Goal: Obtain resource: Obtain resource

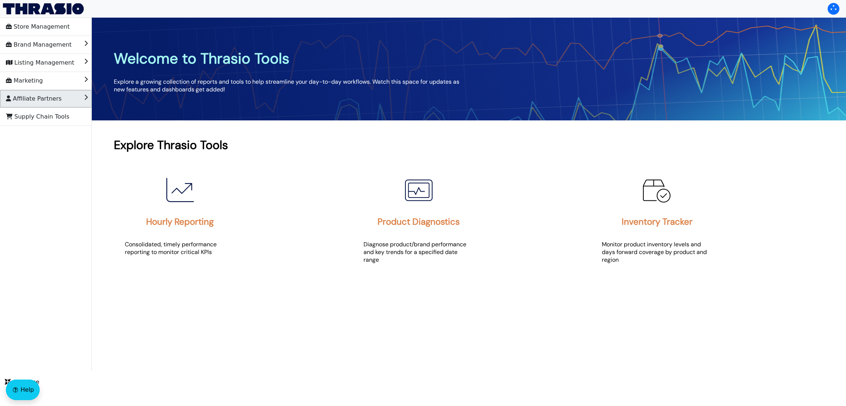
click at [27, 100] on span "Affiliate Partners" at bounding box center [34, 99] width 56 height 12
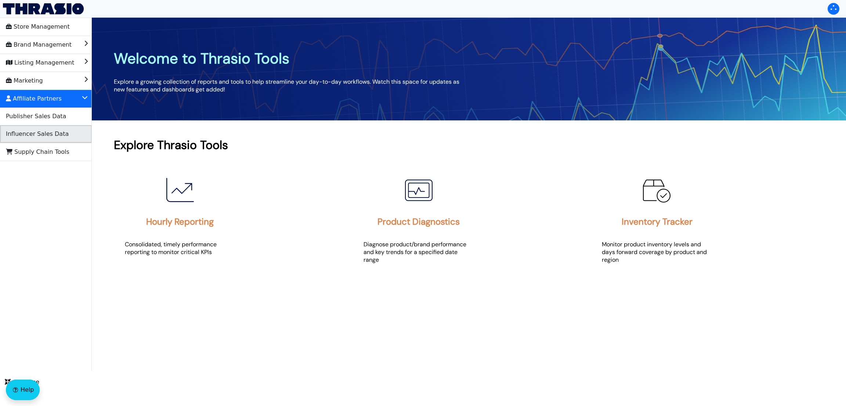
click at [28, 129] on span "Influencer Sales Data" at bounding box center [37, 134] width 63 height 12
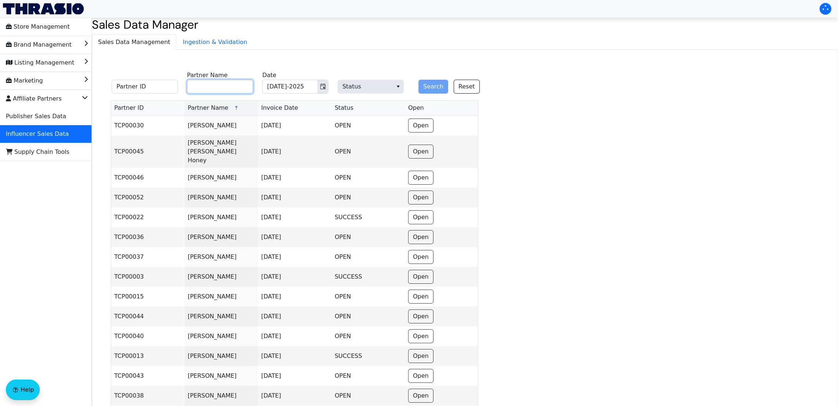
click at [209, 91] on input "Partner Name" at bounding box center [220, 87] width 66 height 14
paste input "c"
type input "[PERSON_NAME]"
click at [424, 84] on button "Search" at bounding box center [433, 87] width 30 height 14
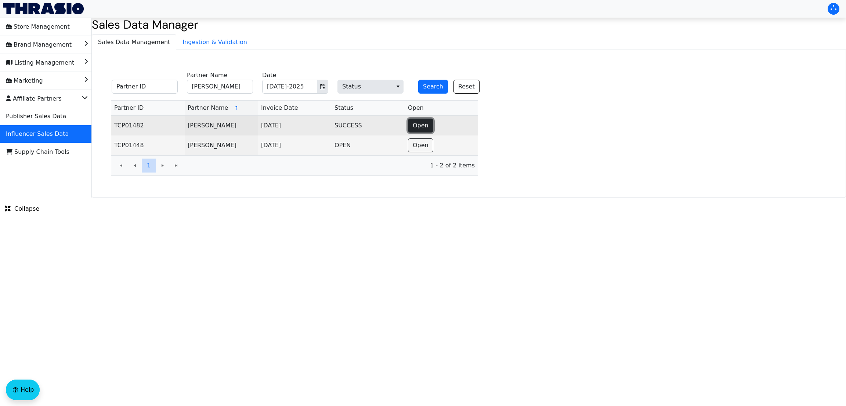
click at [426, 120] on button "Open" at bounding box center [420, 126] width 25 height 14
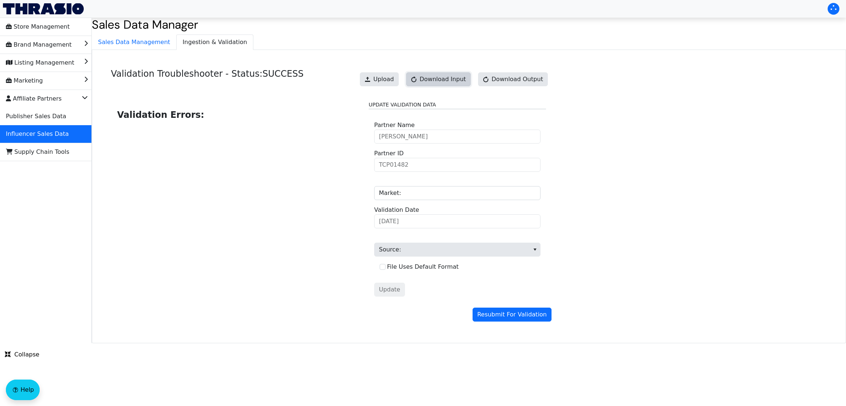
click at [456, 77] on span "Download Input" at bounding box center [443, 79] width 46 height 9
click at [434, 77] on link "Download Input" at bounding box center [438, 79] width 65 height 14
click at [156, 44] on span "Sales Data Management" at bounding box center [134, 42] width 84 height 15
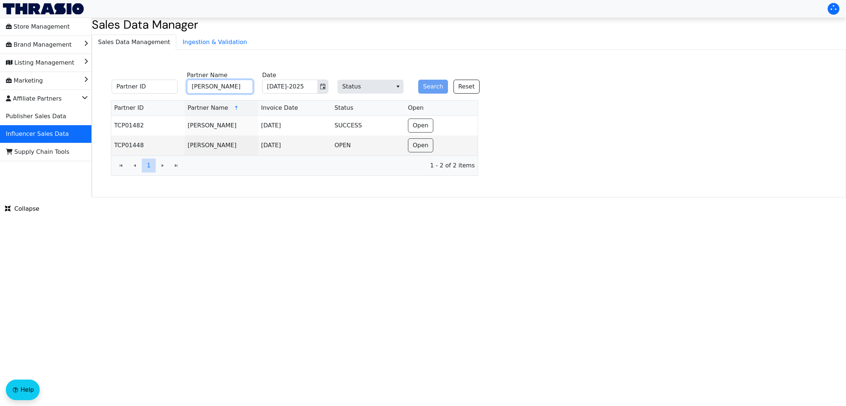
click at [234, 81] on input "[PERSON_NAME]" at bounding box center [220, 87] width 66 height 14
paste input "[PERSON_NAME]"
click at [234, 81] on input "[PERSON_NAME]" at bounding box center [220, 87] width 66 height 14
type input "[PERSON_NAME]"
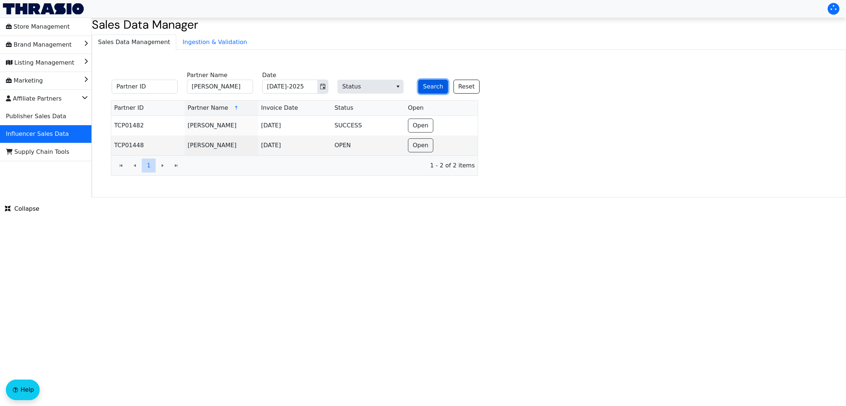
click at [433, 82] on button "Search" at bounding box center [433, 87] width 30 height 14
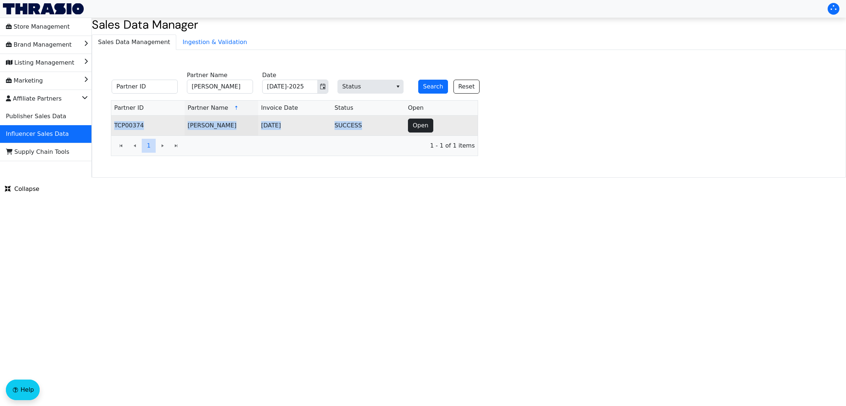
drag, startPoint x: 404, startPoint y: 125, endPoint x: 423, endPoint y: 127, distance: 20.0
click at [423, 127] on tr "TCP00374 [PERSON_NAME][DATE] SUCCESS Open" at bounding box center [294, 126] width 366 height 20
click at [423, 127] on span "Open" at bounding box center [421, 125] width 16 height 9
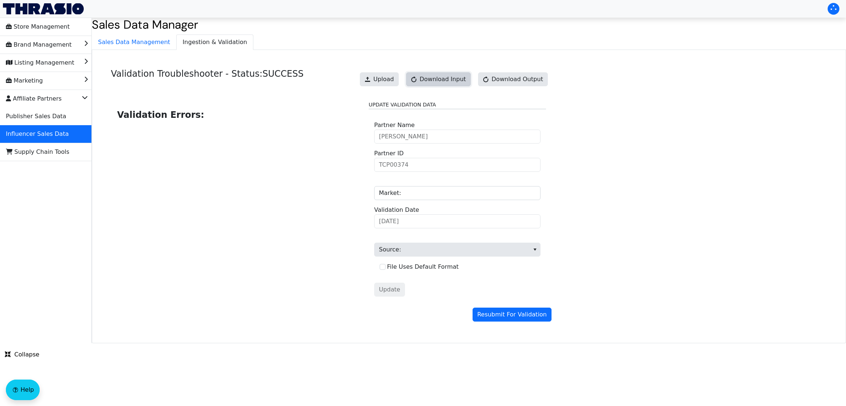
click at [451, 80] on span "Download Input" at bounding box center [443, 79] width 46 height 9
click at [443, 78] on link "Download Input" at bounding box center [438, 79] width 65 height 14
click at [153, 40] on span "Sales Data Management" at bounding box center [134, 42] width 84 height 15
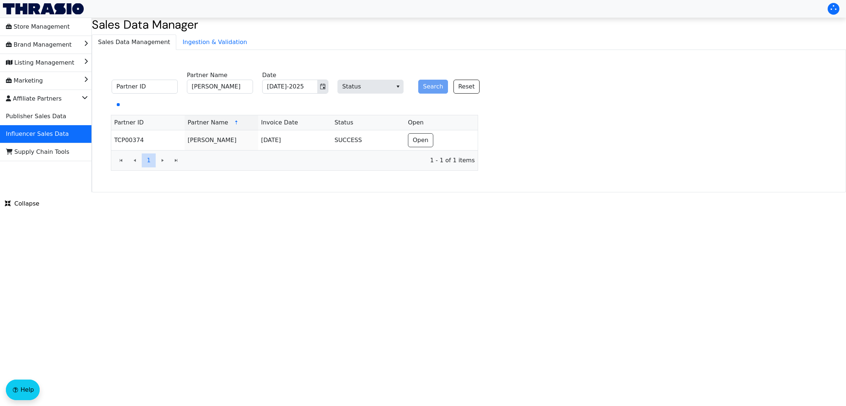
click at [209, 79] on label "Partner Name" at bounding box center [207, 75] width 40 height 9
click at [209, 80] on input "[PERSON_NAME]" at bounding box center [220, 87] width 66 height 14
click at [209, 79] on label "Partner Name" at bounding box center [207, 75] width 40 height 9
click at [209, 80] on input "[PERSON_NAME]" at bounding box center [220, 87] width 66 height 14
click at [209, 79] on label "Partner Name" at bounding box center [207, 75] width 40 height 9
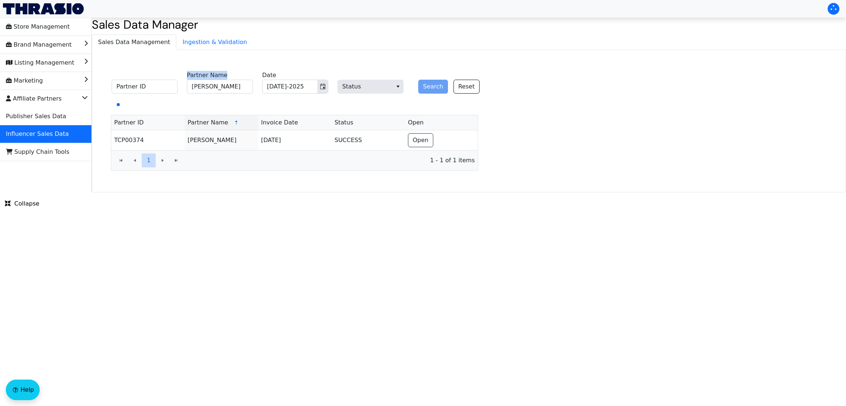
click at [209, 80] on input "[PERSON_NAME]" at bounding box center [220, 87] width 66 height 14
click at [230, 88] on input "[PERSON_NAME]" at bounding box center [220, 87] width 66 height 14
paste input "[PERSON_NAME]"
click at [230, 88] on input "[PERSON_NAME]" at bounding box center [220, 87] width 66 height 14
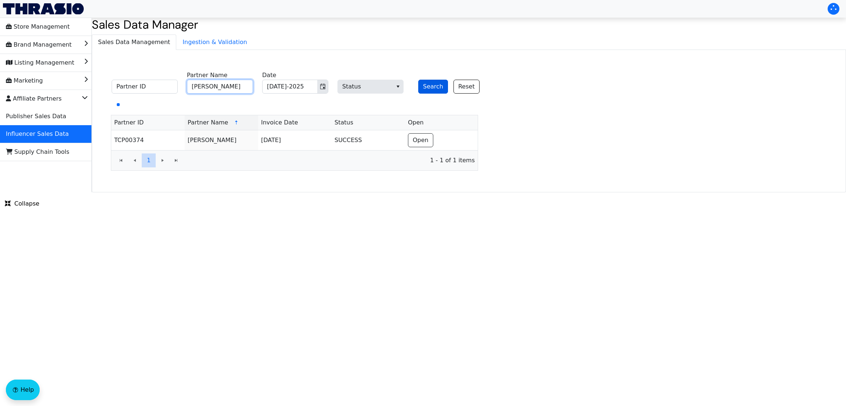
type input "[PERSON_NAME]"
drag, startPoint x: 442, startPoint y: 84, endPoint x: 435, endPoint y: 84, distance: 7.3
click at [435, 84] on button "Search" at bounding box center [433, 87] width 30 height 14
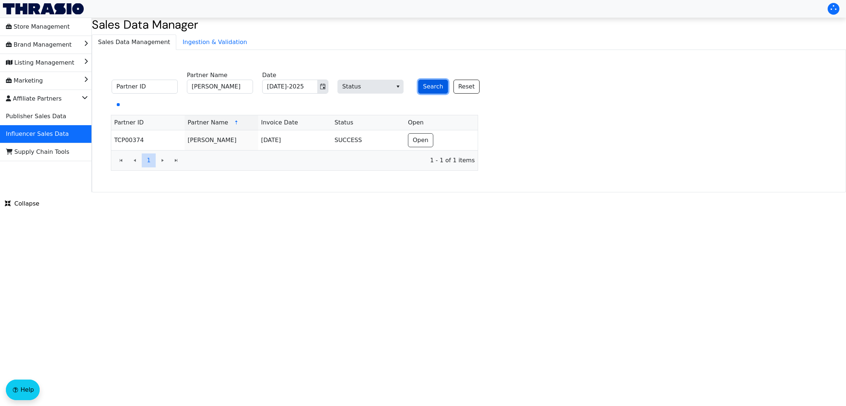
click at [435, 84] on button "Search" at bounding box center [433, 87] width 30 height 14
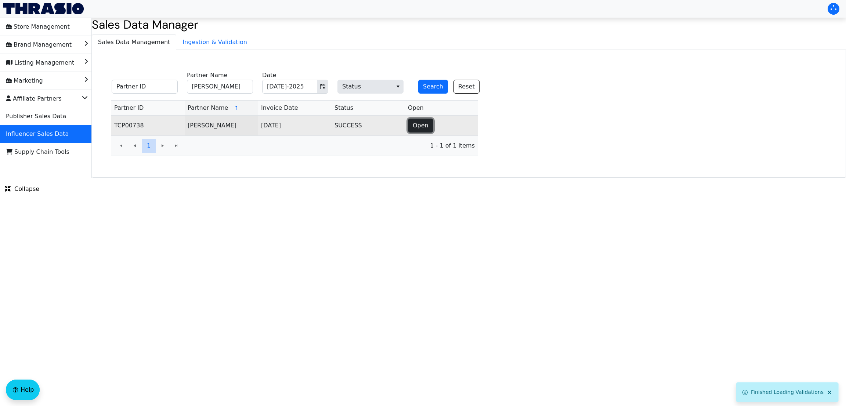
click at [416, 123] on span "Open" at bounding box center [421, 125] width 16 height 9
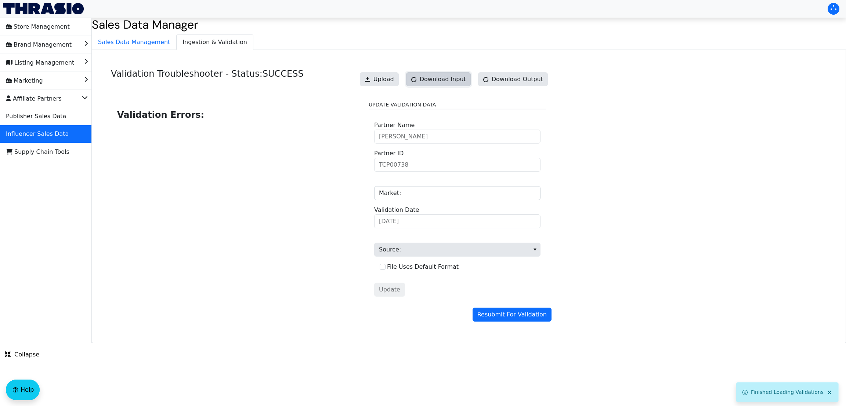
click at [448, 84] on button "Download Input" at bounding box center [438, 79] width 65 height 14
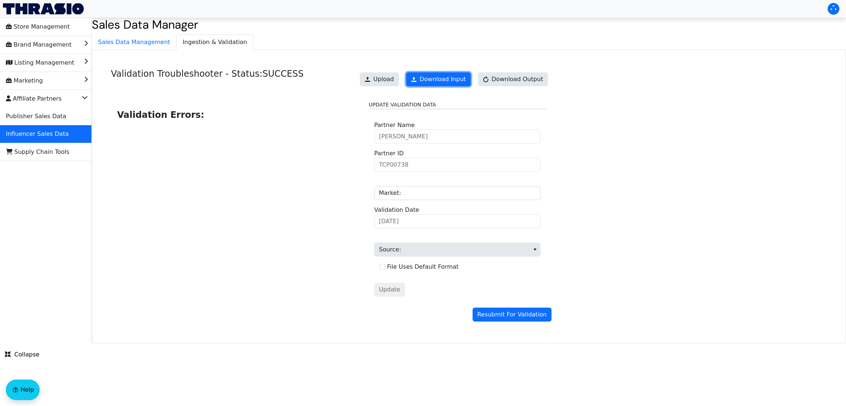
click at [448, 84] on link "Download Input" at bounding box center [438, 79] width 65 height 14
click at [138, 46] on span "Sales Data Management" at bounding box center [134, 42] width 84 height 15
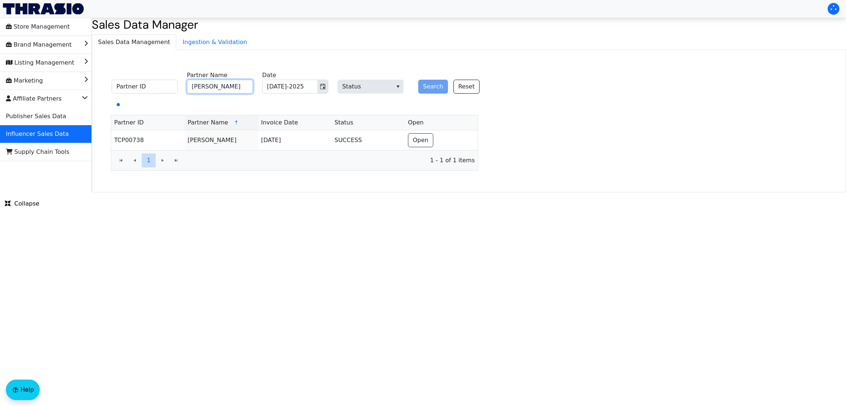
click at [230, 91] on input "[PERSON_NAME]" at bounding box center [220, 87] width 66 height 14
